Goal: Find specific page/section: Find specific page/section

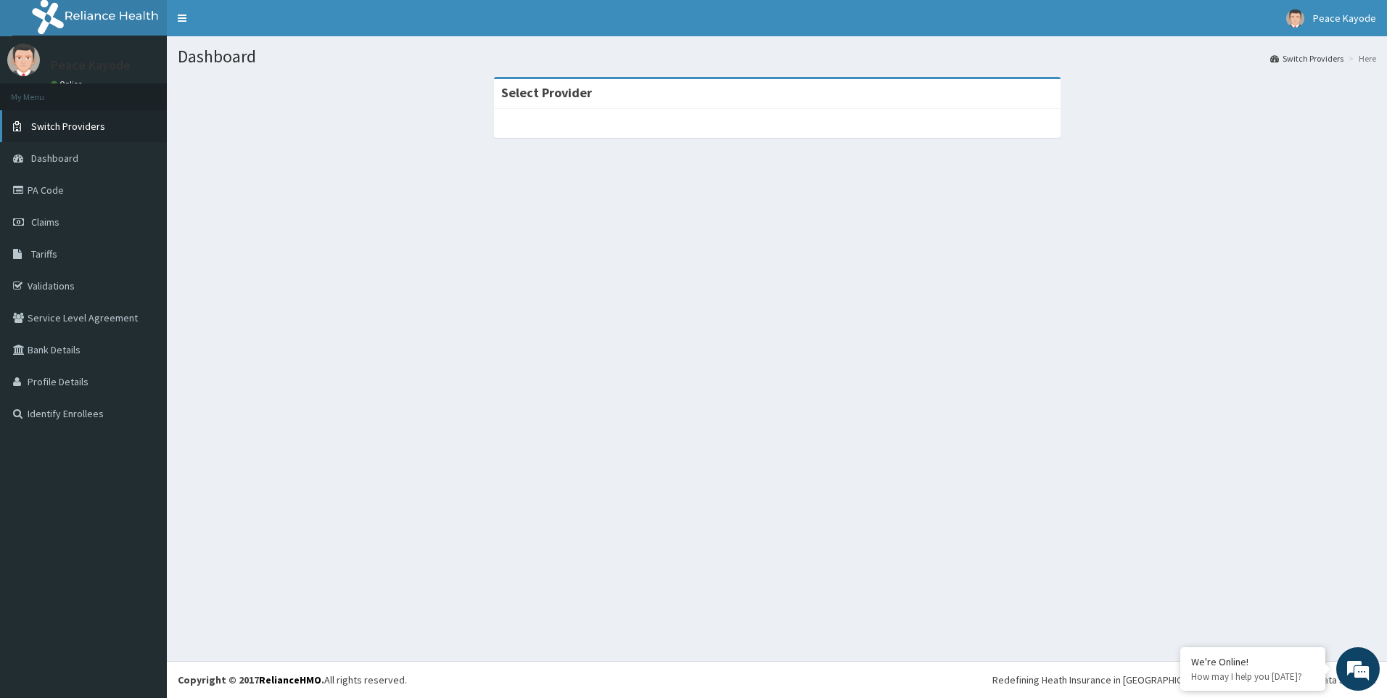
click at [71, 128] on span "Switch Providers" at bounding box center [68, 126] width 74 height 13
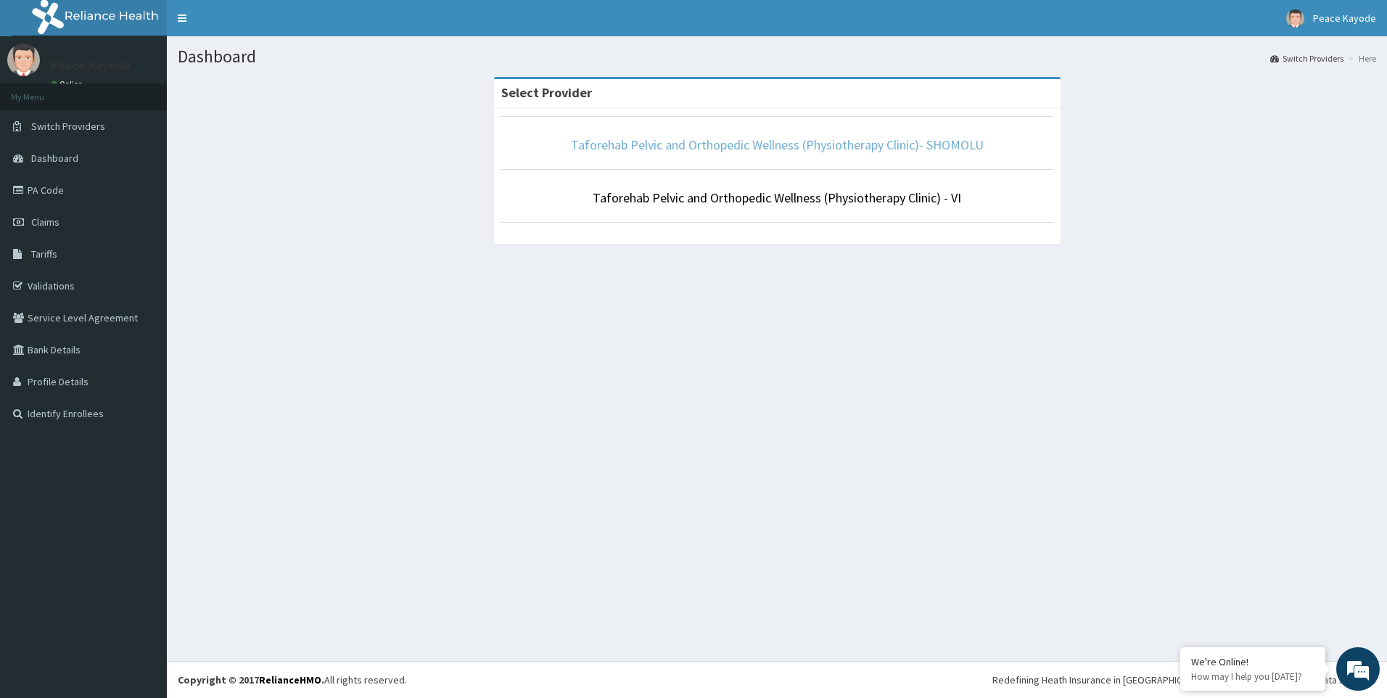
click at [756, 147] on link "Taforehab Pelvic and Orthopedic Wellness (Physiotherapy Clinic)- SHOMOLU" at bounding box center [777, 144] width 413 height 17
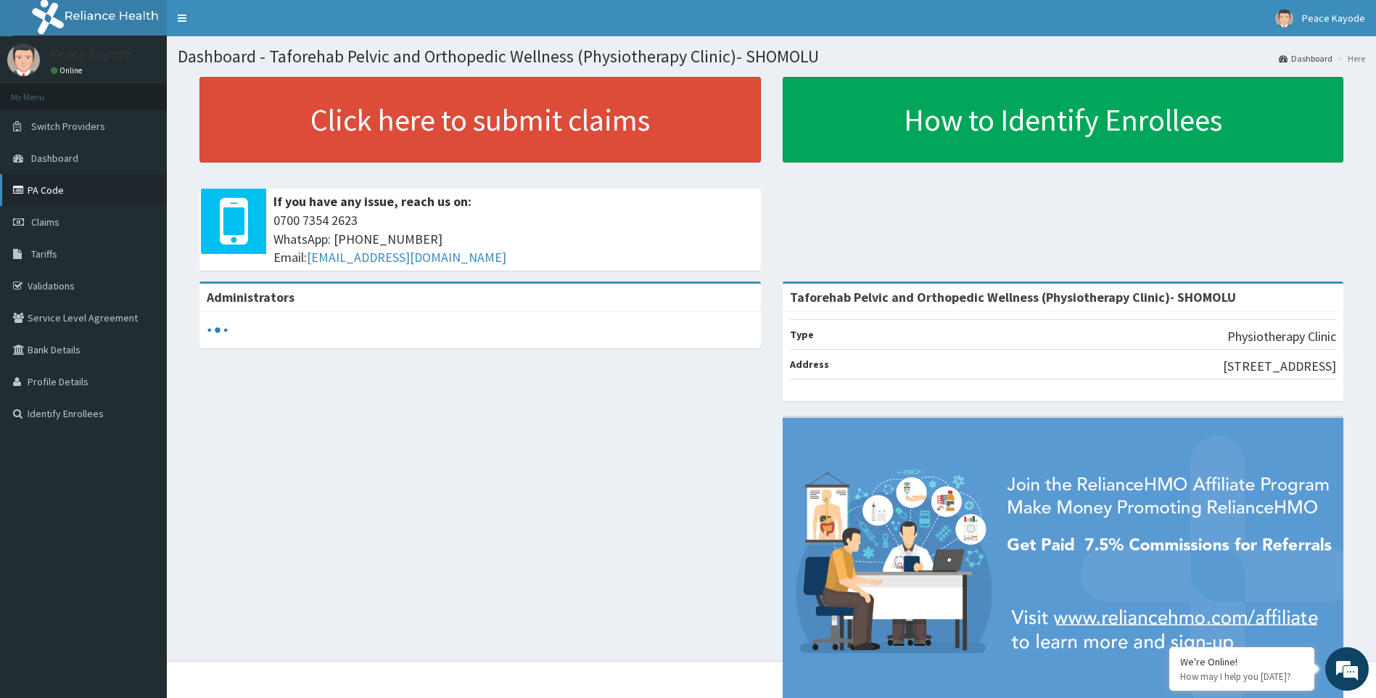
click at [53, 197] on link "PA Code" at bounding box center [83, 190] width 167 height 32
